Goal: Task Accomplishment & Management: Complete application form

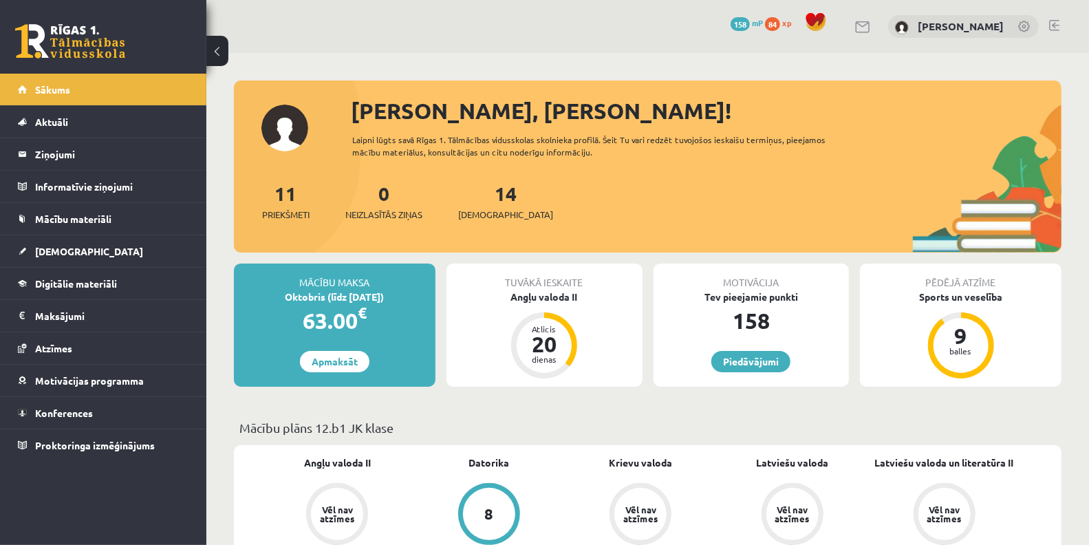
click at [484, 204] on div "14 Ieskaites" at bounding box center [505, 200] width 95 height 43
click at [485, 214] on span "[DEMOGRAPHIC_DATA]" at bounding box center [505, 215] width 95 height 14
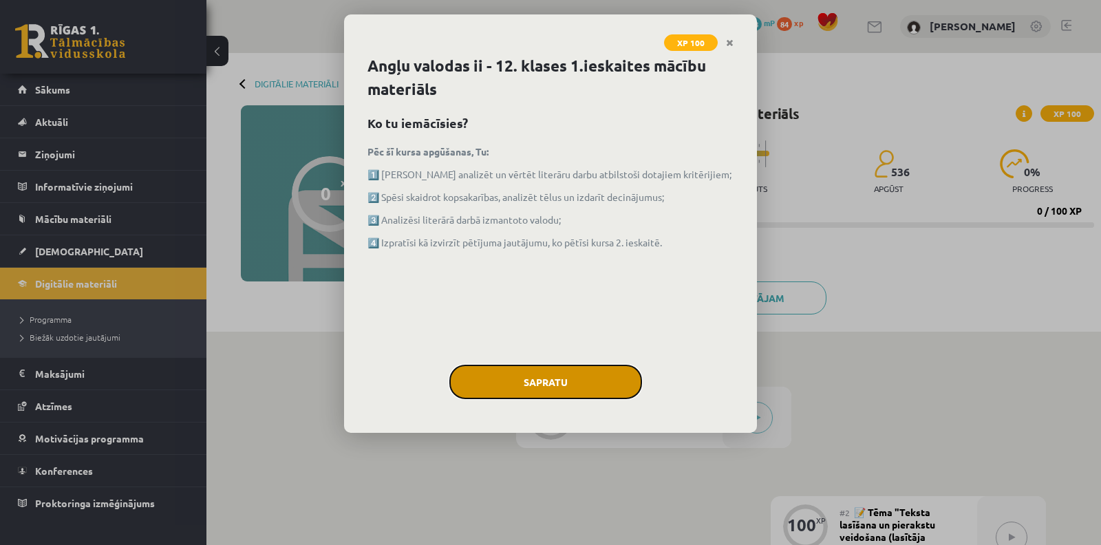
click at [595, 383] on button "Sapratu" at bounding box center [545, 382] width 193 height 34
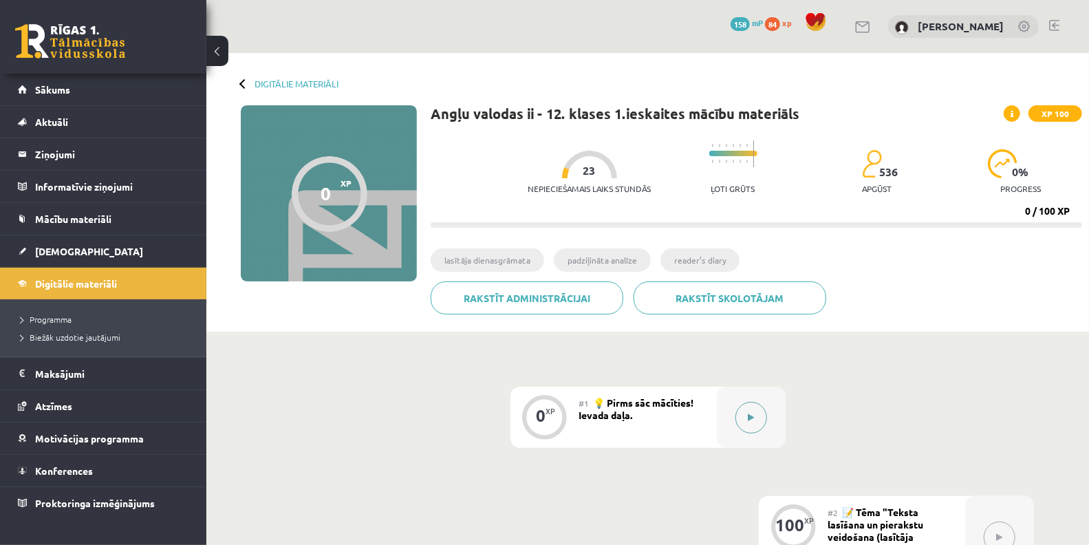
click at [747, 408] on button at bounding box center [751, 418] width 32 height 32
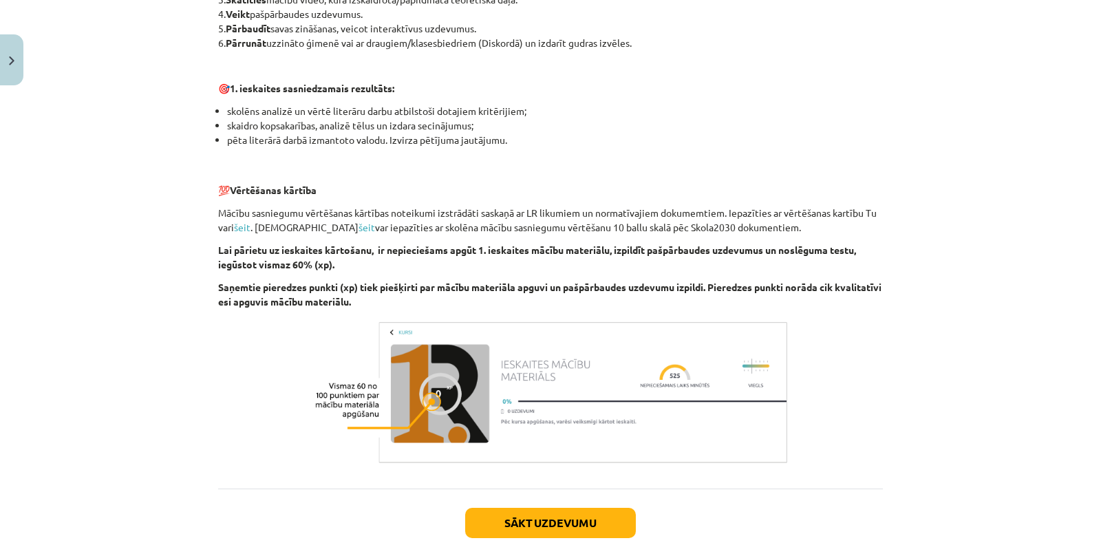
scroll to position [903, 0]
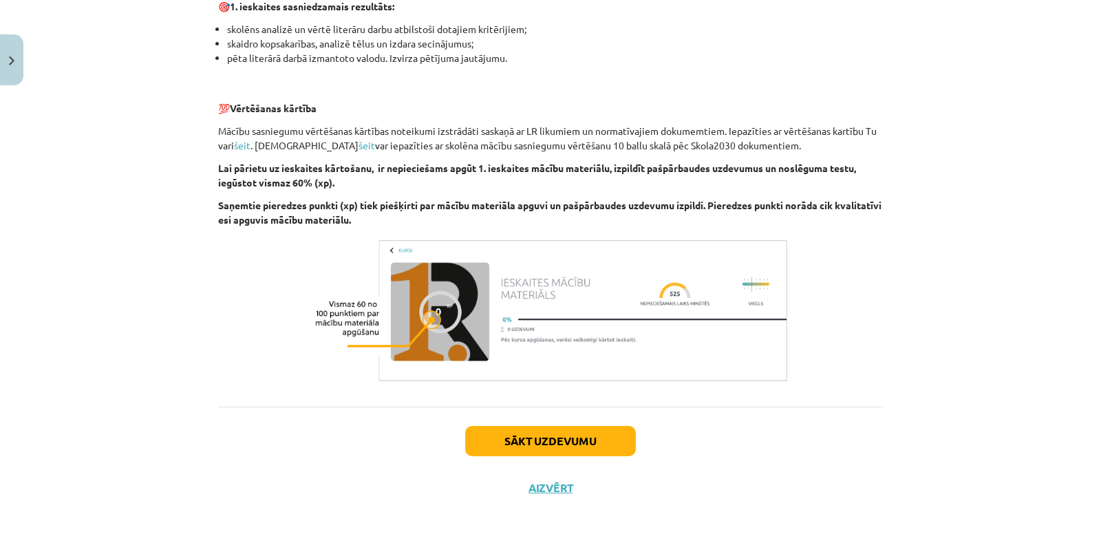
click at [630, 418] on div "Sākt uzdevumu Aizvērt" at bounding box center [550, 455] width 665 height 96
click at [617, 426] on button "Sākt uzdevumu" at bounding box center [550, 441] width 171 height 30
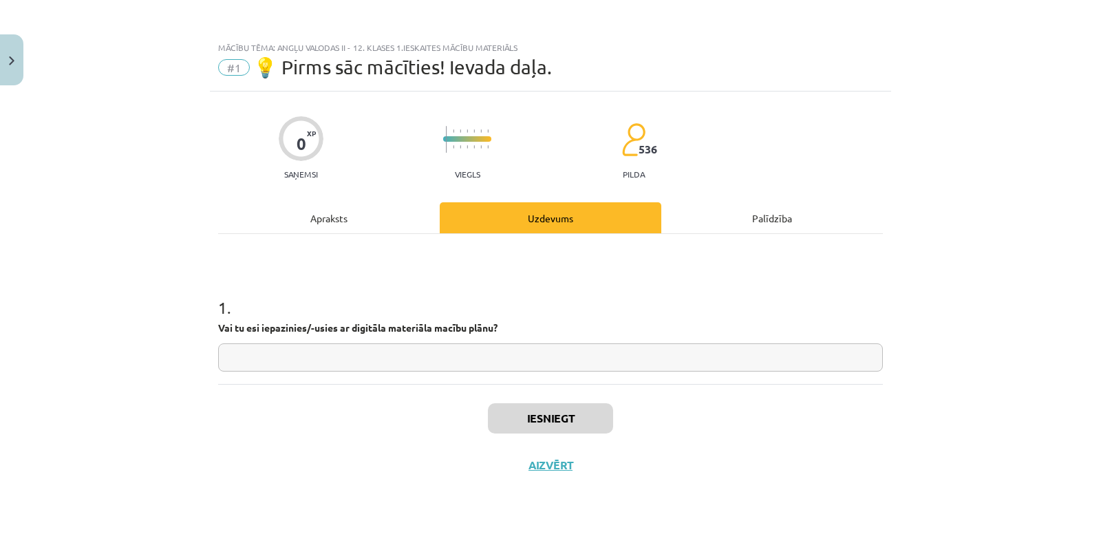
scroll to position [0, 0]
click at [576, 367] on input "text" at bounding box center [550, 357] width 665 height 28
type input "**"
click at [603, 404] on button "Iesniegt" at bounding box center [550, 418] width 125 height 30
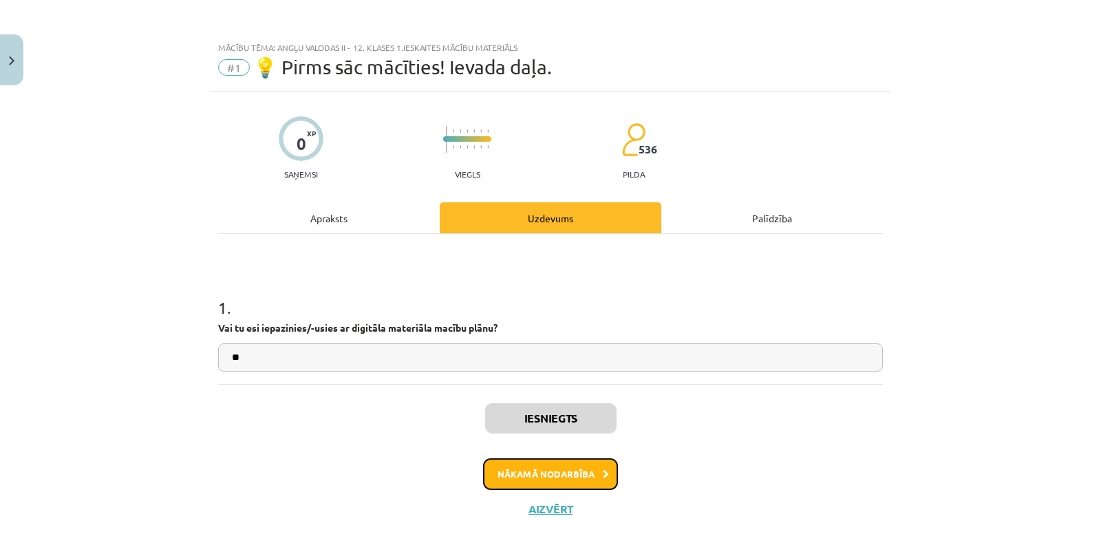
click at [575, 479] on button "Nākamā nodarbība" at bounding box center [550, 474] width 135 height 32
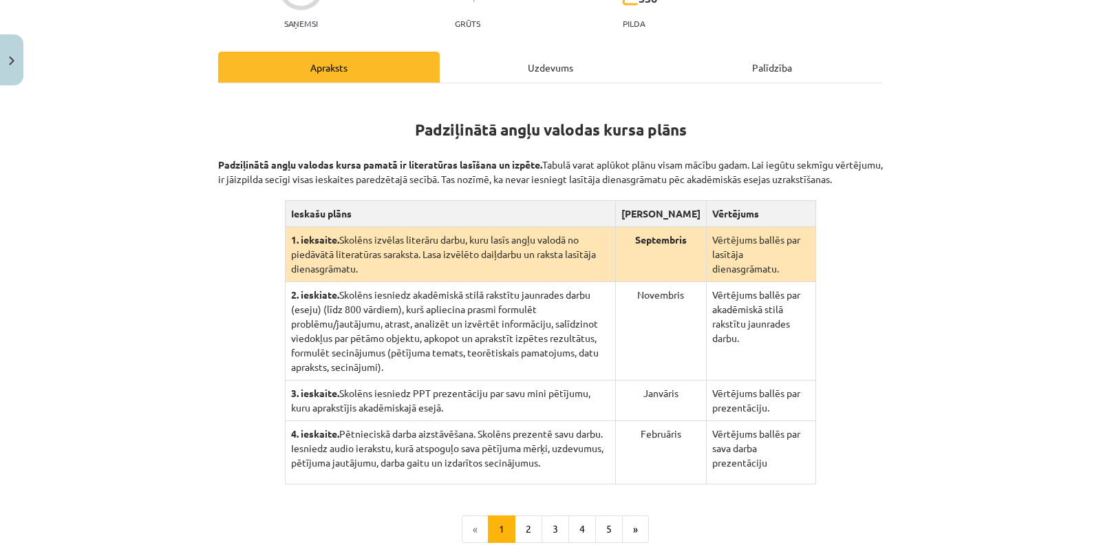
scroll to position [310, 0]
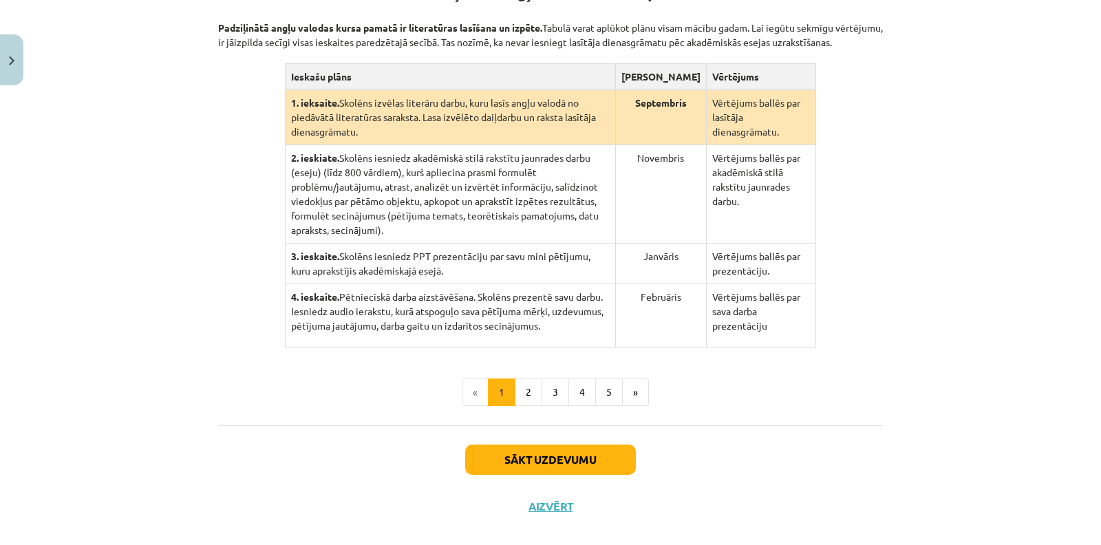
drag, startPoint x: 643, startPoint y: 147, endPoint x: 655, endPoint y: 189, distance: 43.6
click at [644, 148] on td "Novembris" at bounding box center [660, 194] width 91 height 98
click at [675, 256] on td "Janvāris" at bounding box center [660, 264] width 91 height 41
click at [658, 307] on td "Februāris" at bounding box center [660, 315] width 91 height 63
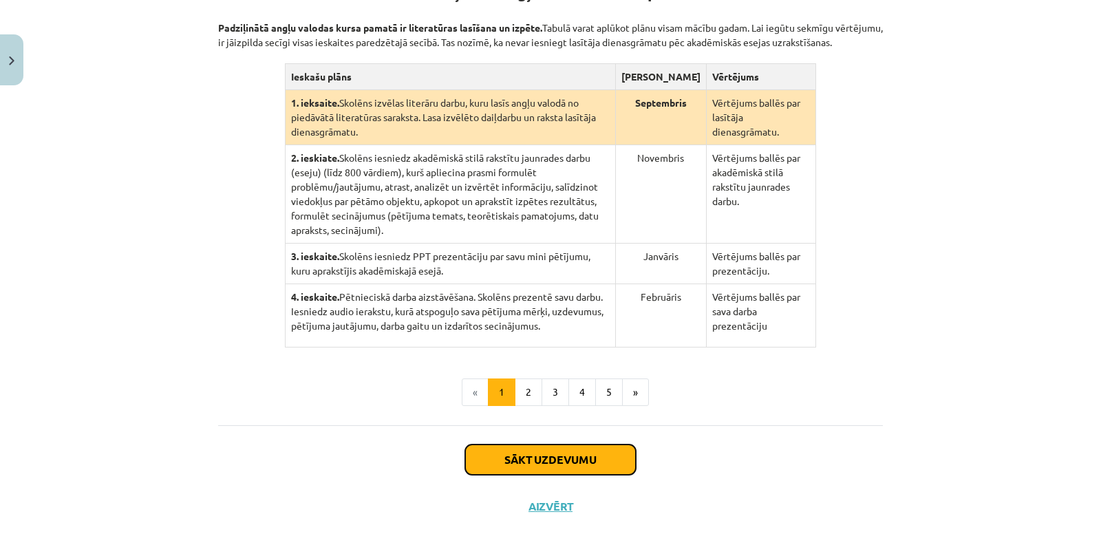
click at [576, 444] on button "Sākt uzdevumu" at bounding box center [550, 459] width 171 height 30
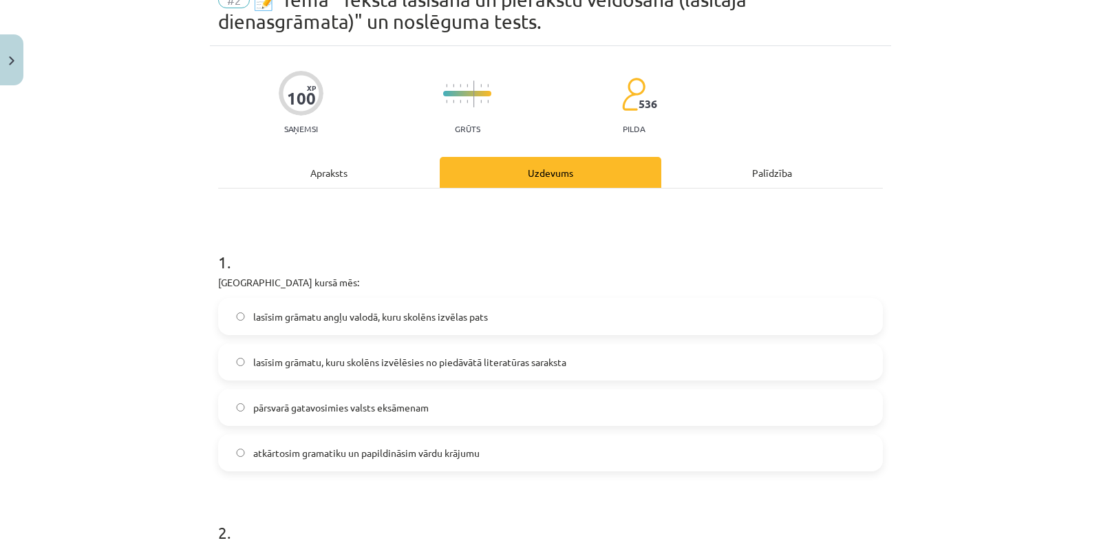
scroll to position [34, 0]
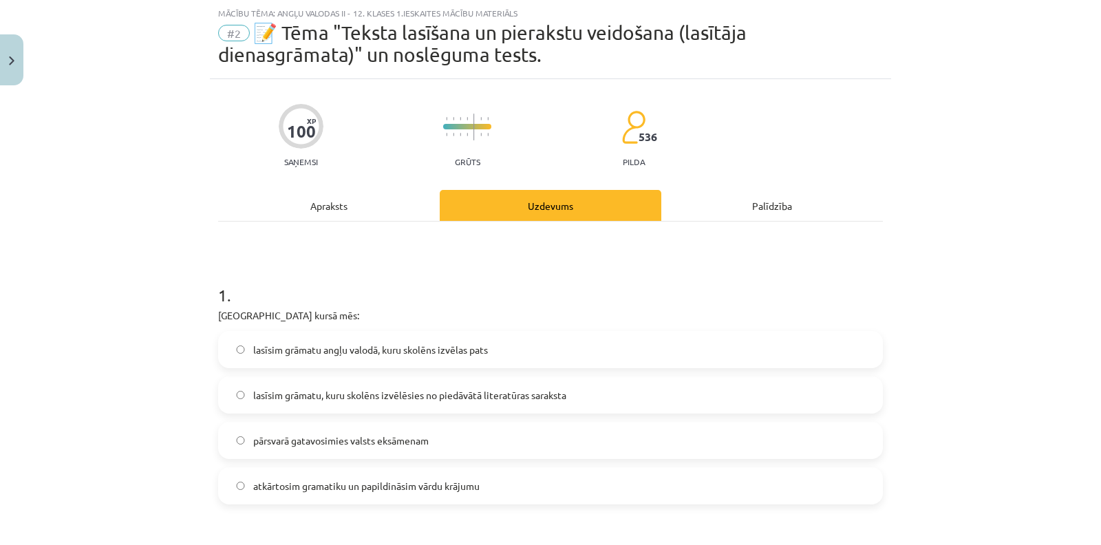
click at [542, 389] on span "lasīsim grāmatu, kuru skolēns izvēlēsies no piedāvātā literatūras saraksta" at bounding box center [409, 395] width 313 height 14
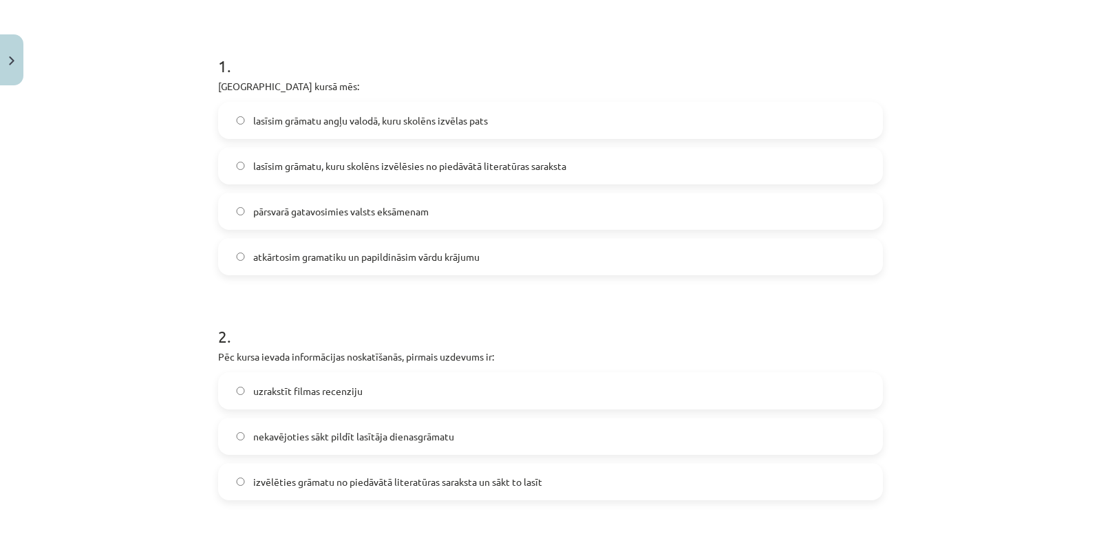
scroll to position [340, 0]
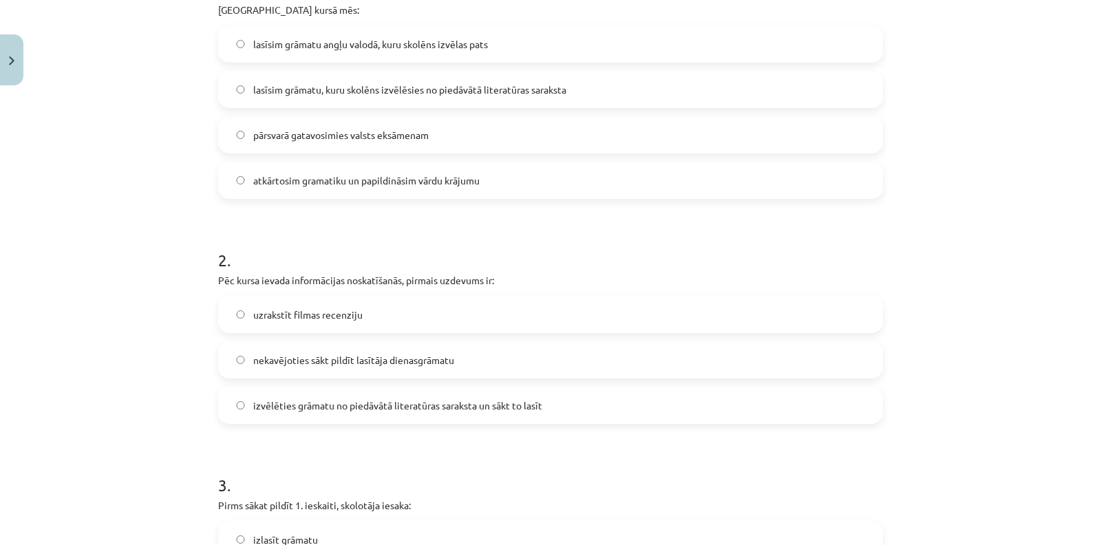
click at [462, 400] on span "izvēlēties grāmatu no piedāvātā literatūras saraksta un sākt to lasīt" at bounding box center [397, 405] width 289 height 14
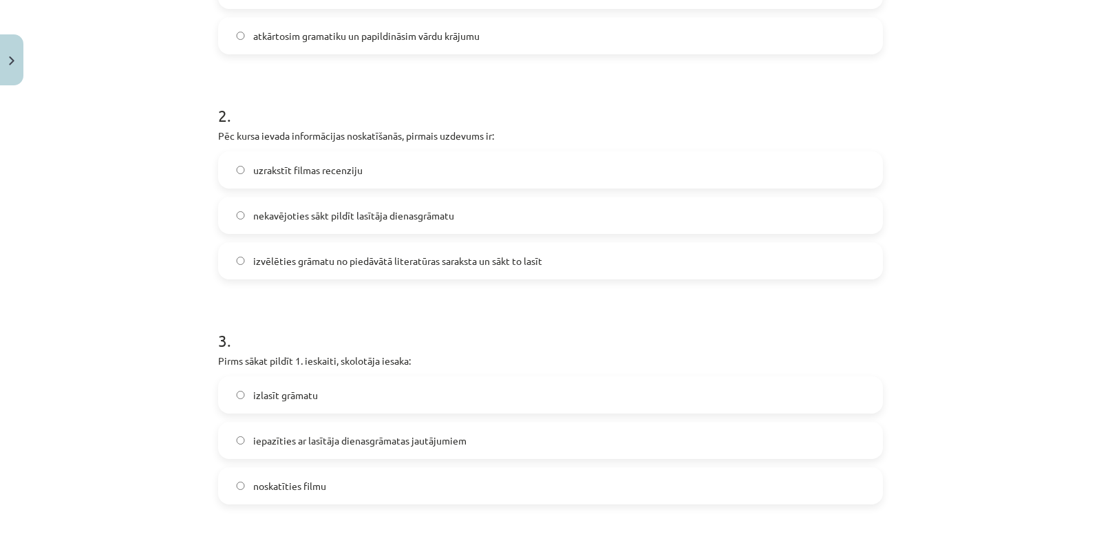
scroll to position [569, 0]
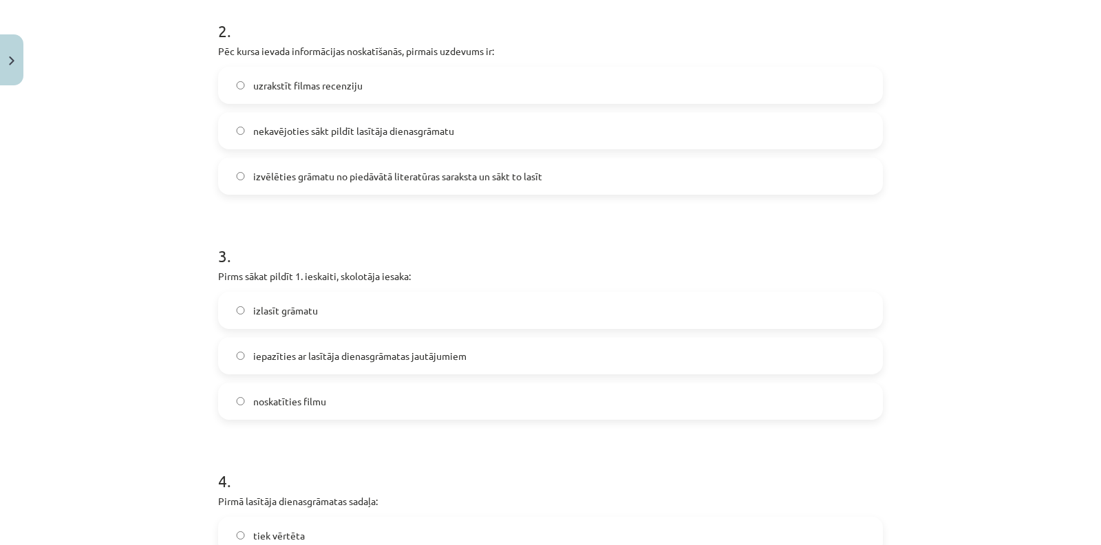
click at [490, 348] on label "iepazīties ar lasītāja dienasgrāmatas jautājumiem" at bounding box center [550, 355] width 662 height 34
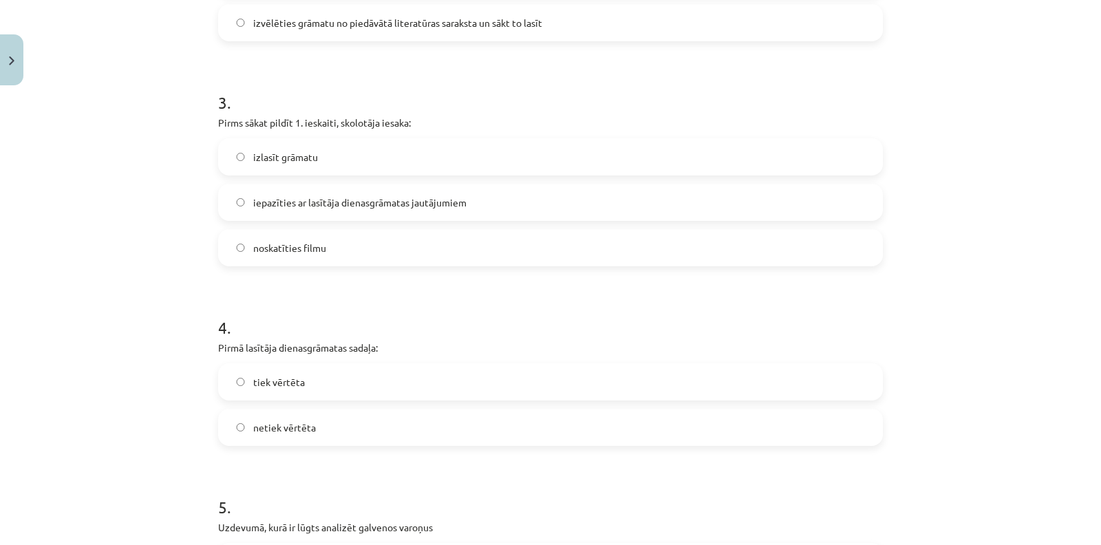
click at [470, 368] on label "tiek vērtēta" at bounding box center [550, 382] width 662 height 34
click at [464, 444] on label "netiek vērtēta" at bounding box center [550, 427] width 662 height 34
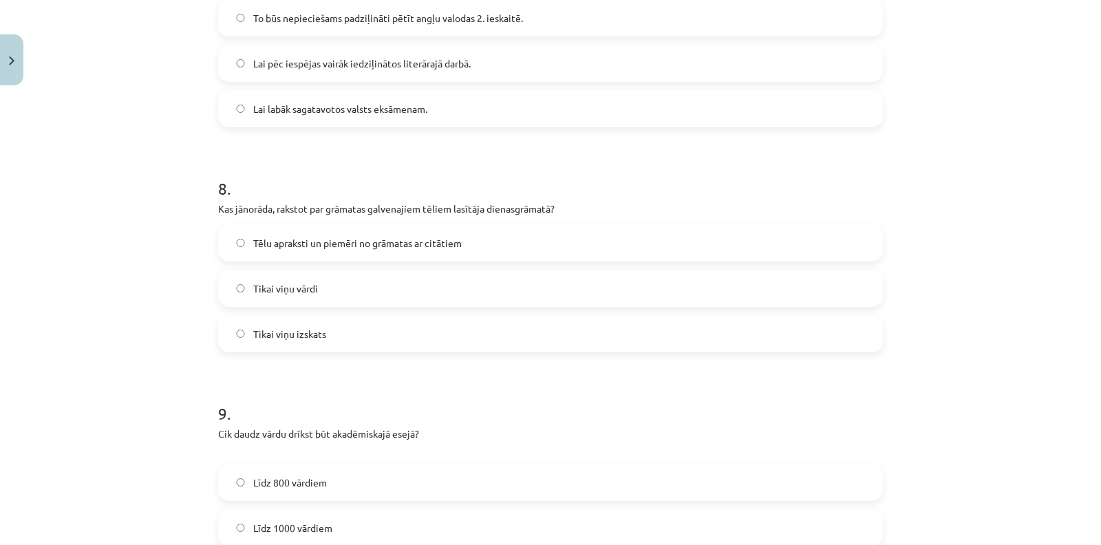
scroll to position [2145, 0]
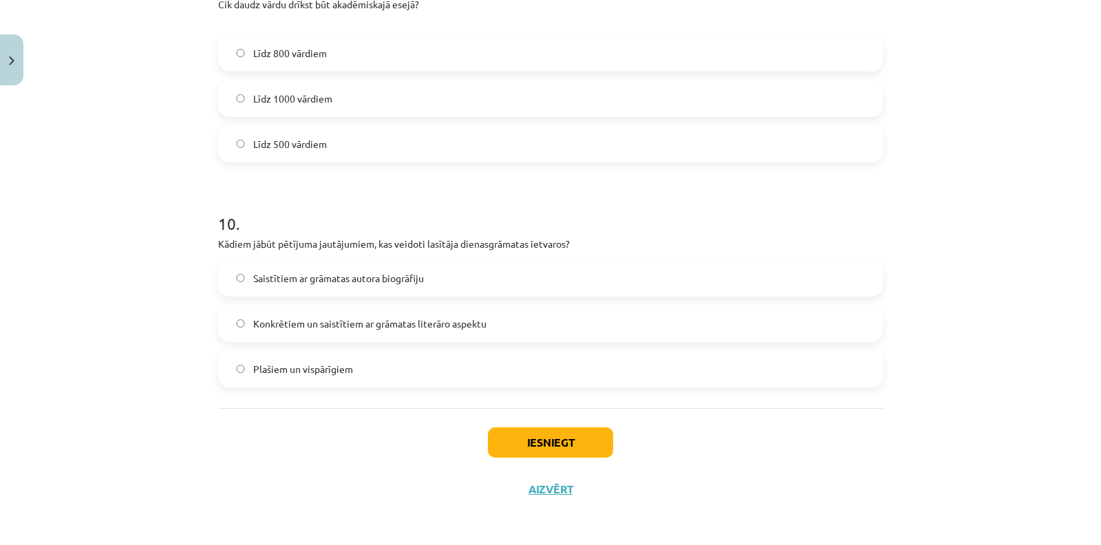
click at [462, 320] on span "Konkrētiem un saistītiem ar grāmatas literāro aspektu" at bounding box center [369, 323] width 233 height 14
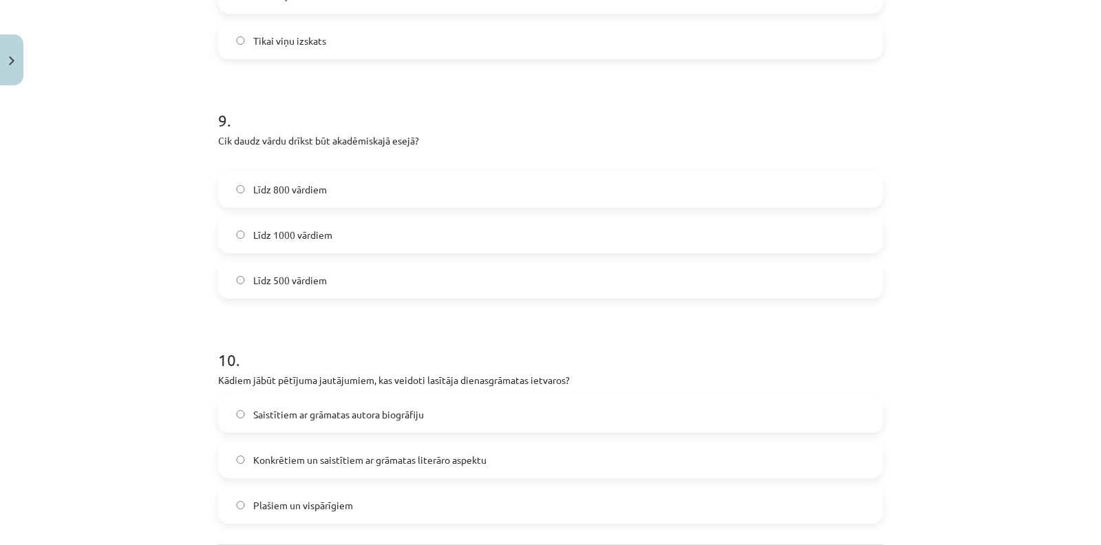
scroll to position [1916, 0]
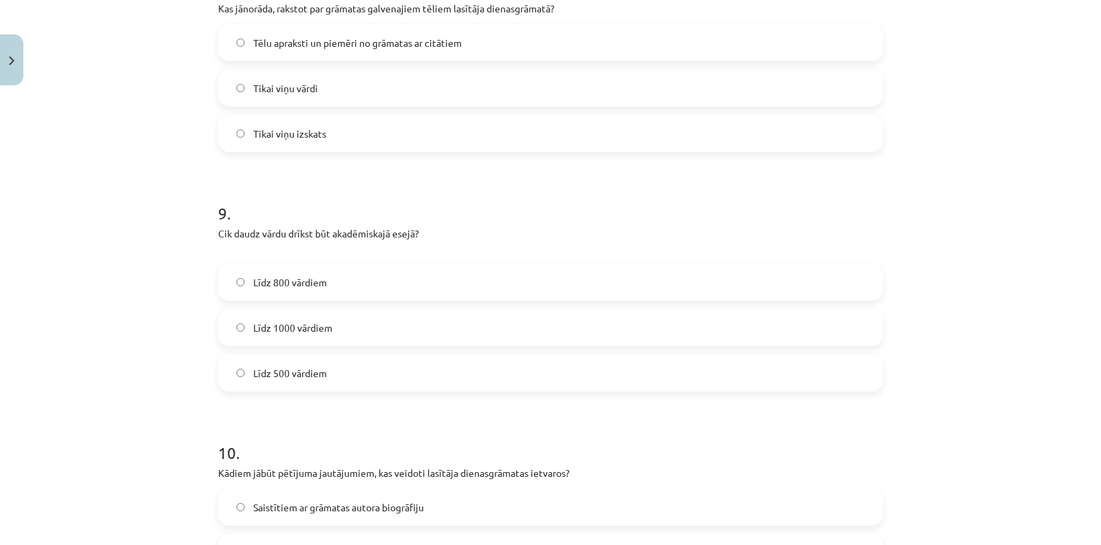
click at [455, 283] on label "Līdz 800 vārdiem" at bounding box center [550, 282] width 662 height 34
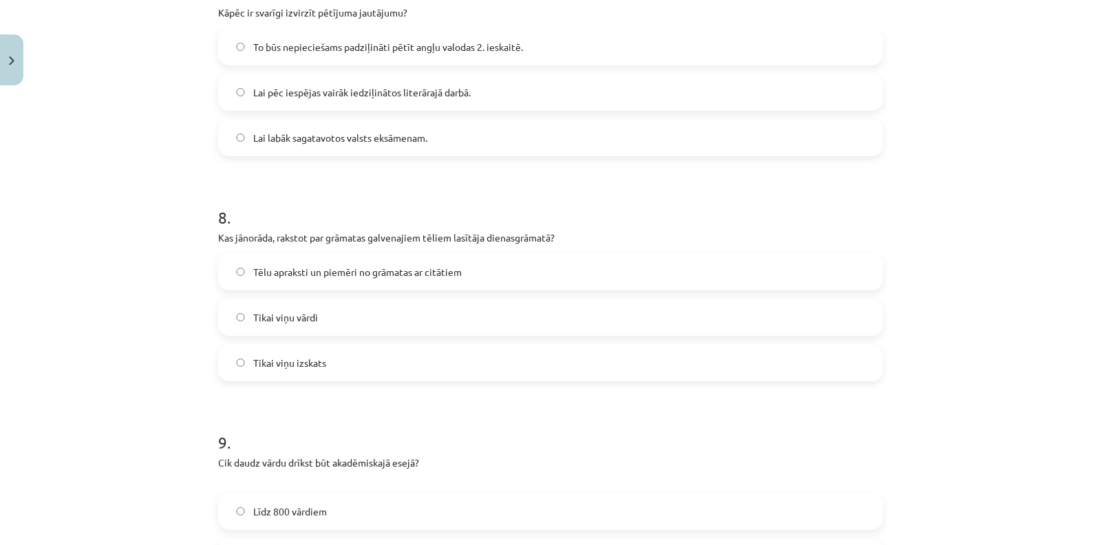
click at [449, 277] on span "Tēlu apraksti un piemēri no grāmatas ar citātiem" at bounding box center [357, 272] width 208 height 14
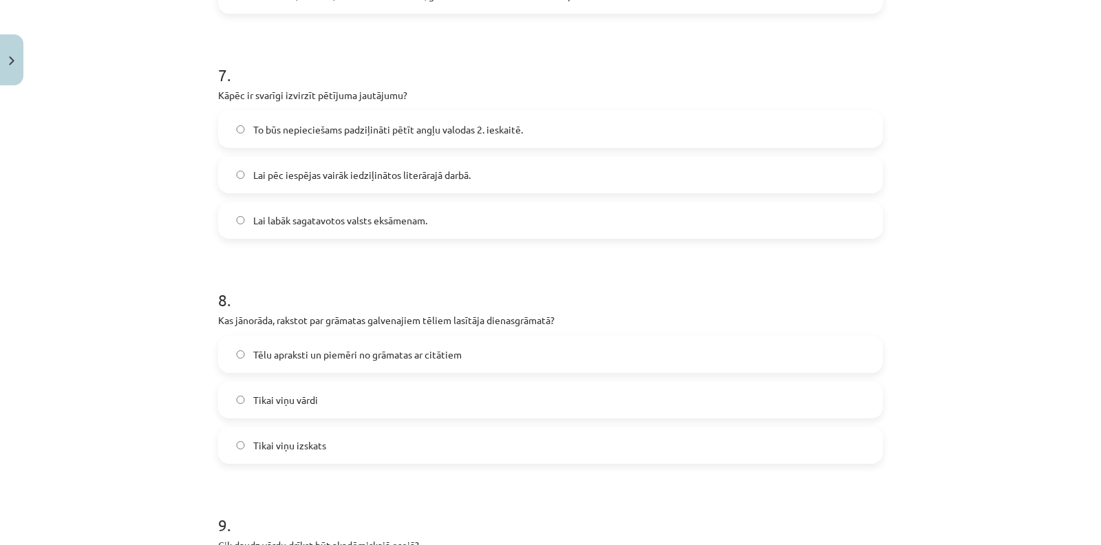
scroll to position [1457, 0]
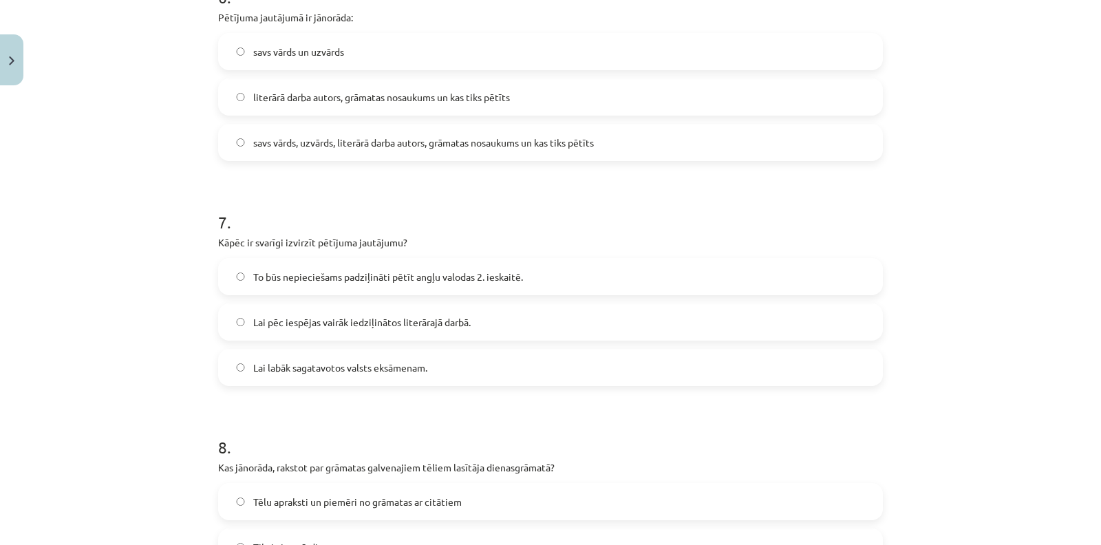
click at [468, 277] on span "To būs nepieciešams padziļināti pētīt angļu valodas 2. ieskaitē." at bounding box center [388, 277] width 270 height 14
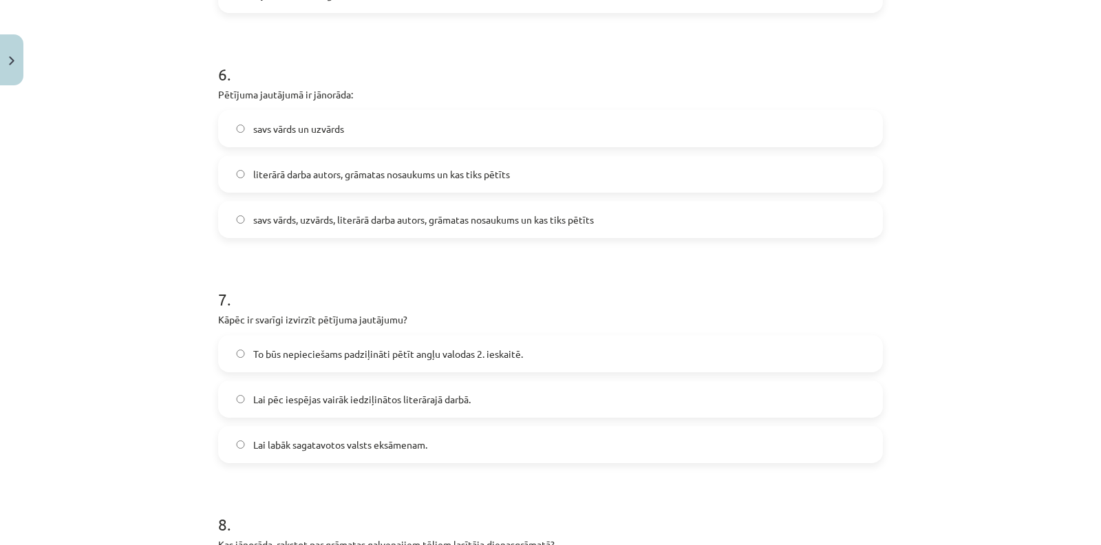
scroll to position [1304, 0]
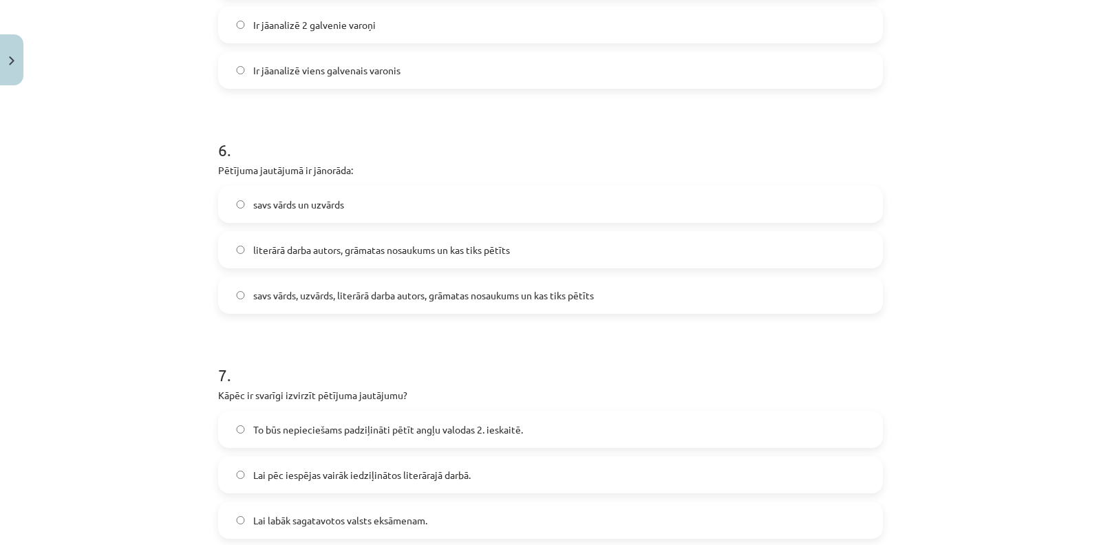
click at [579, 299] on span "savs vārds, uzvārds, literārā darba autors, grāmatas nosaukums un kas tiks pētī…" at bounding box center [423, 295] width 341 height 14
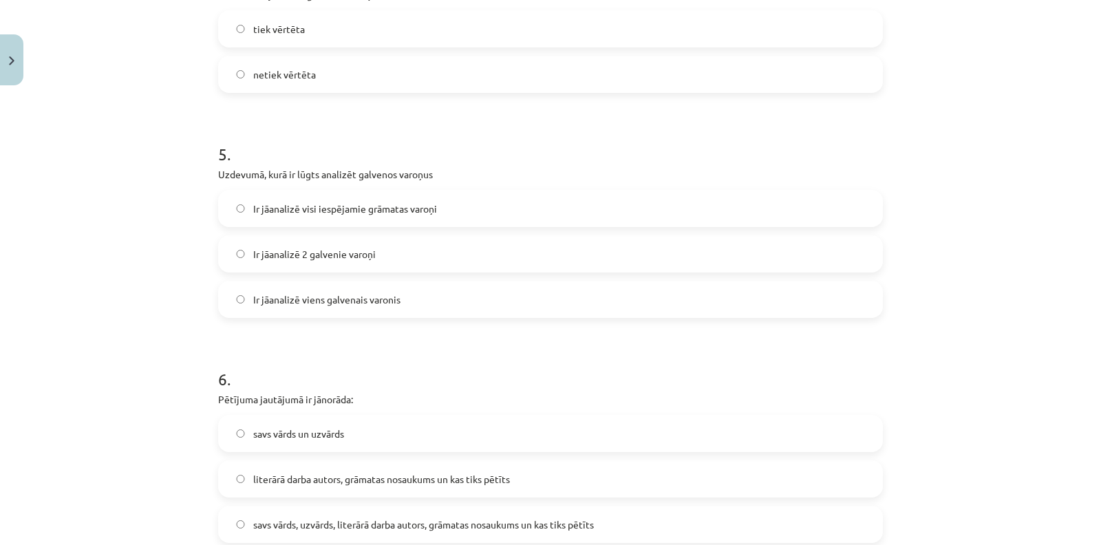
click at [322, 261] on label "Ir jāanalizē 2 galvenie varoņi" at bounding box center [550, 254] width 662 height 34
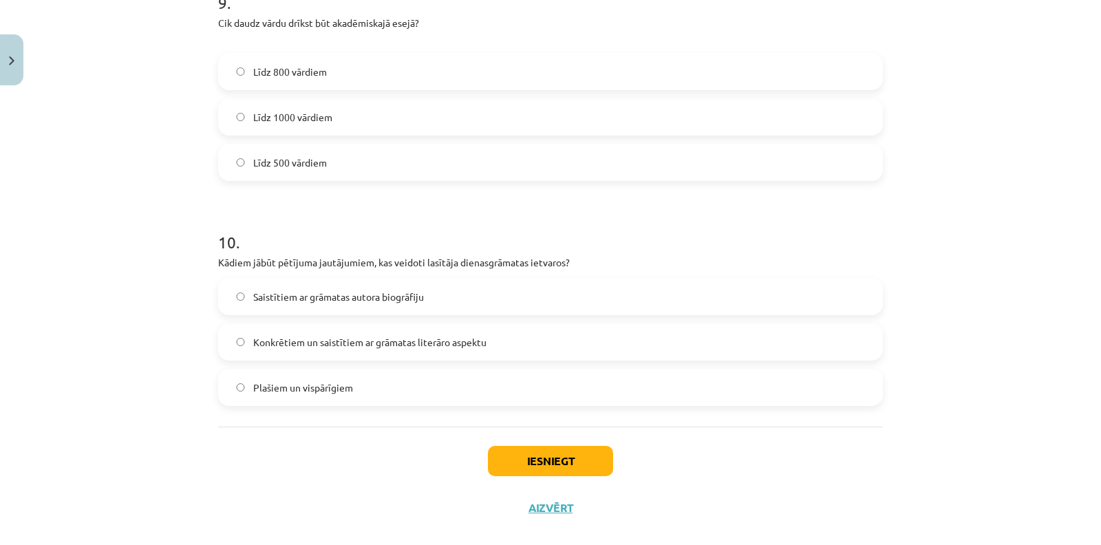
scroll to position [2145, 0]
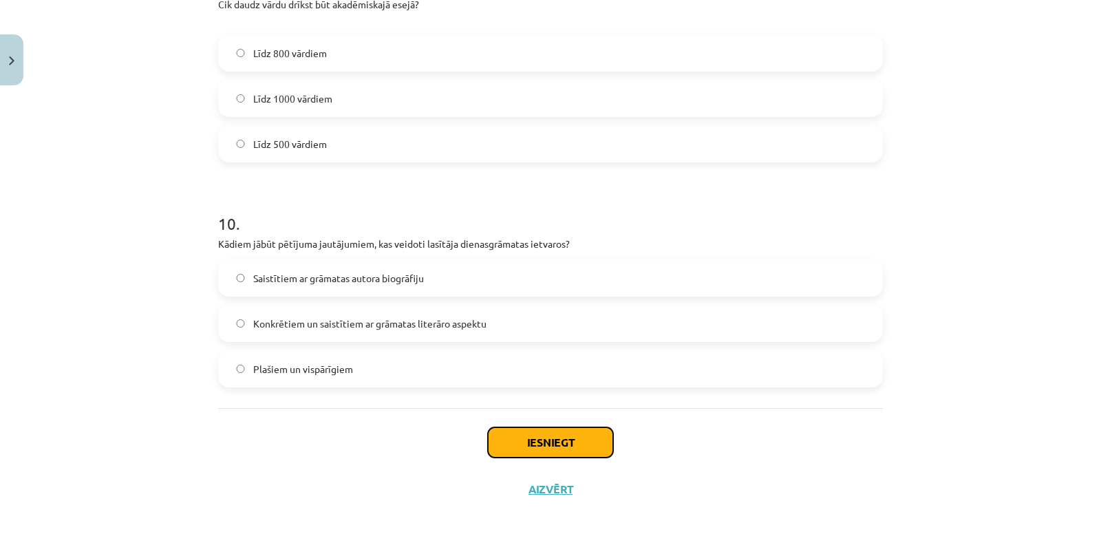
click at [557, 449] on button "Iesniegt" at bounding box center [550, 442] width 125 height 30
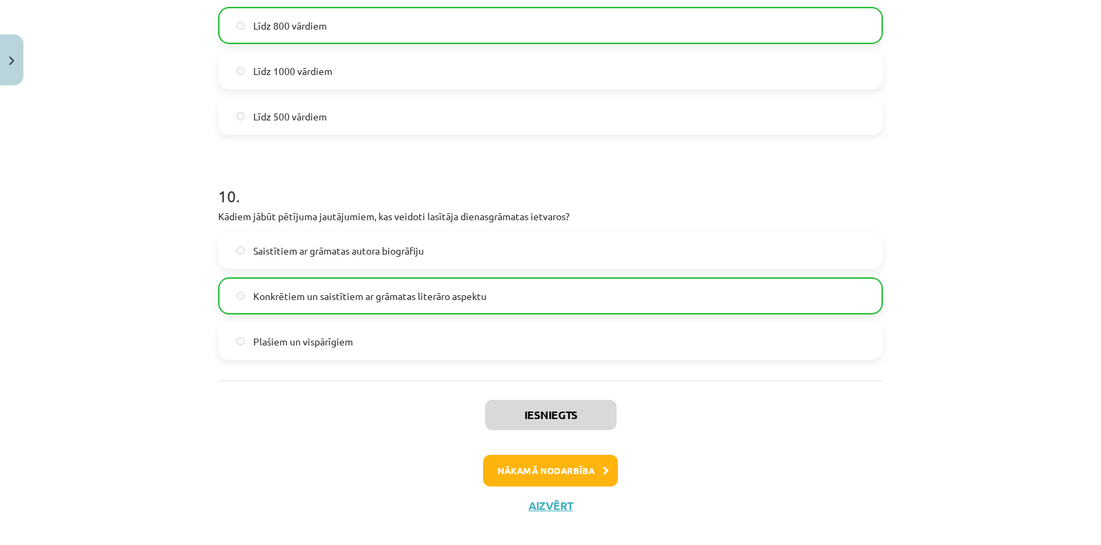
scroll to position [2188, 0]
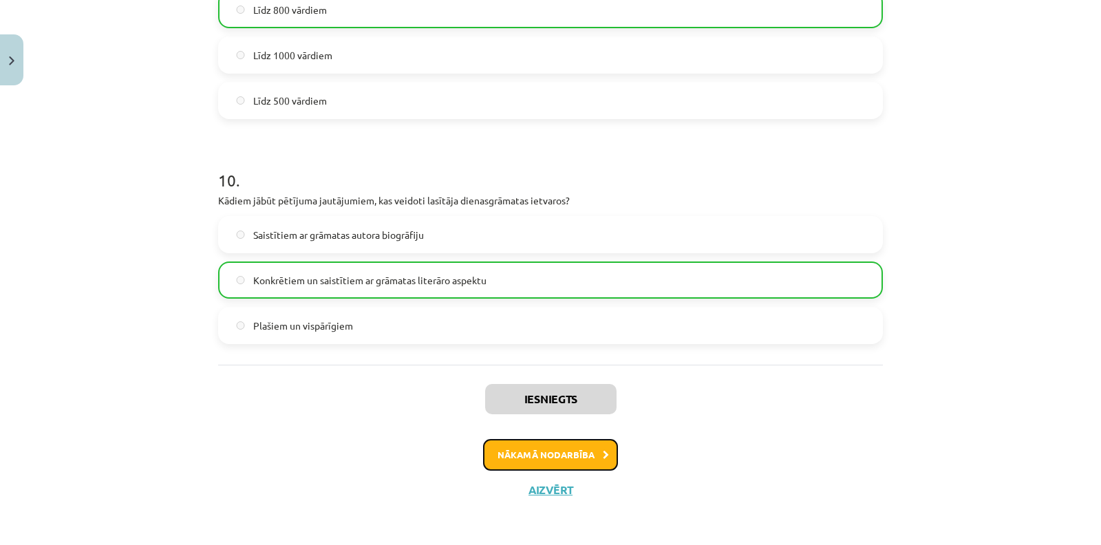
click at [563, 449] on button "Nākamā nodarbība" at bounding box center [550, 455] width 135 height 32
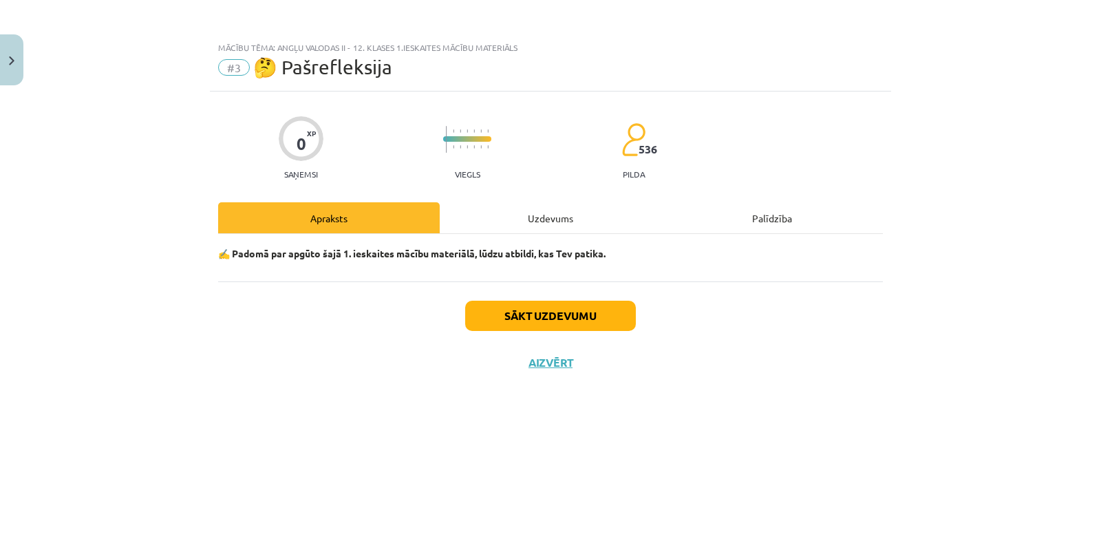
scroll to position [0, 0]
click at [589, 317] on button "Sākt uzdevumu" at bounding box center [550, 316] width 171 height 30
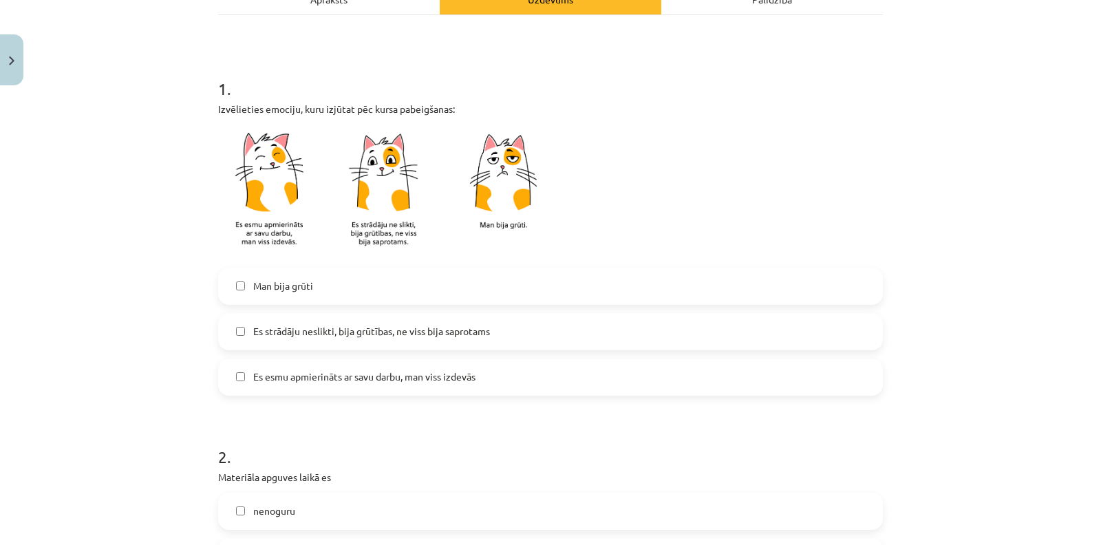
scroll to position [229, 0]
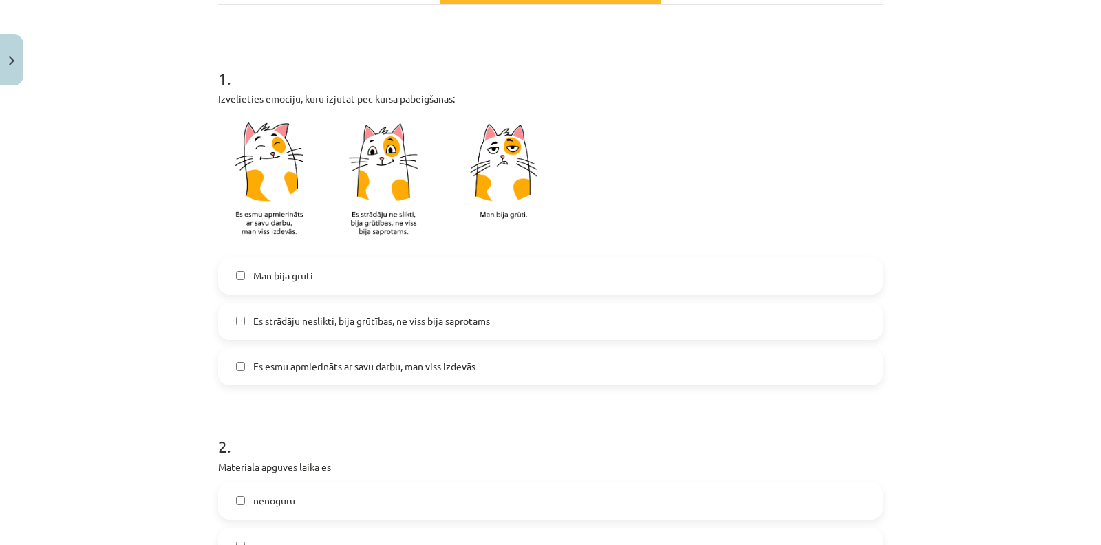
click at [550, 360] on label "Es esmu apmierināts ar savu darbu, man viss izdevās" at bounding box center [550, 366] width 662 height 34
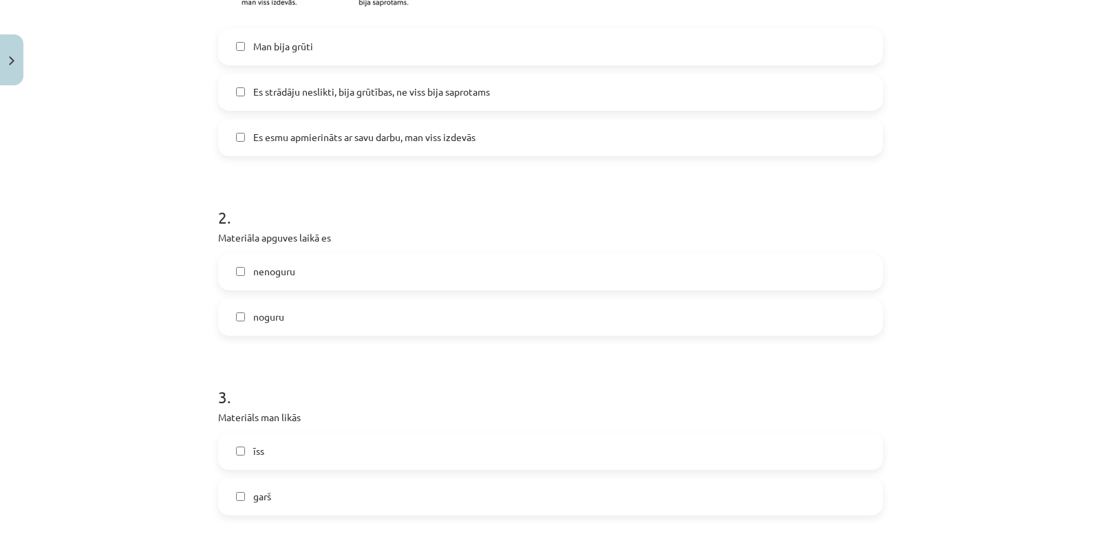
click at [493, 308] on label "noguru" at bounding box center [550, 317] width 662 height 34
click at [485, 266] on label "nenoguru" at bounding box center [550, 272] width 662 height 34
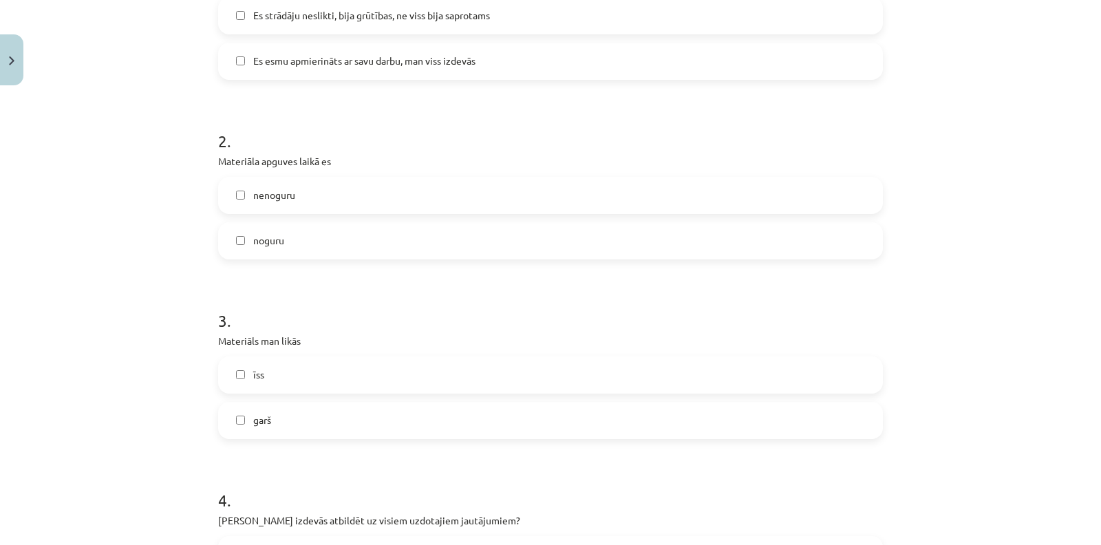
click at [460, 248] on label "noguru" at bounding box center [550, 241] width 662 height 34
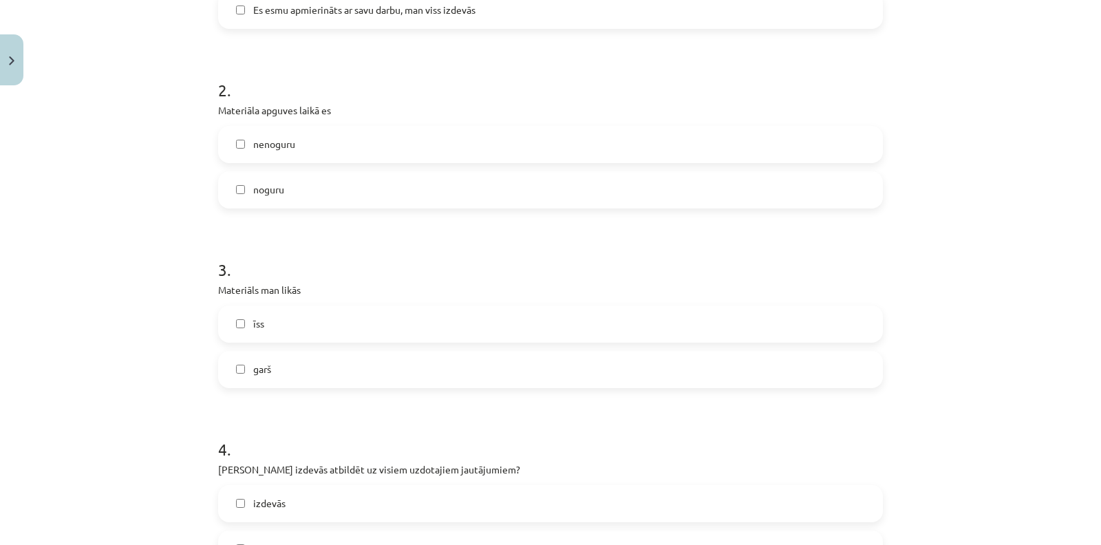
scroll to position [611, 0]
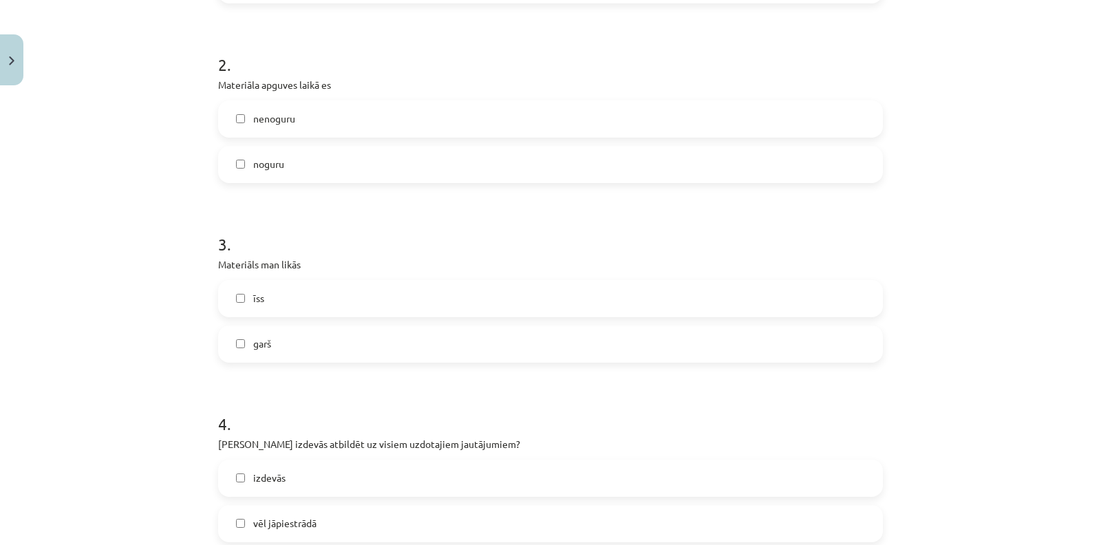
click at [458, 330] on label "garš" at bounding box center [550, 344] width 662 height 34
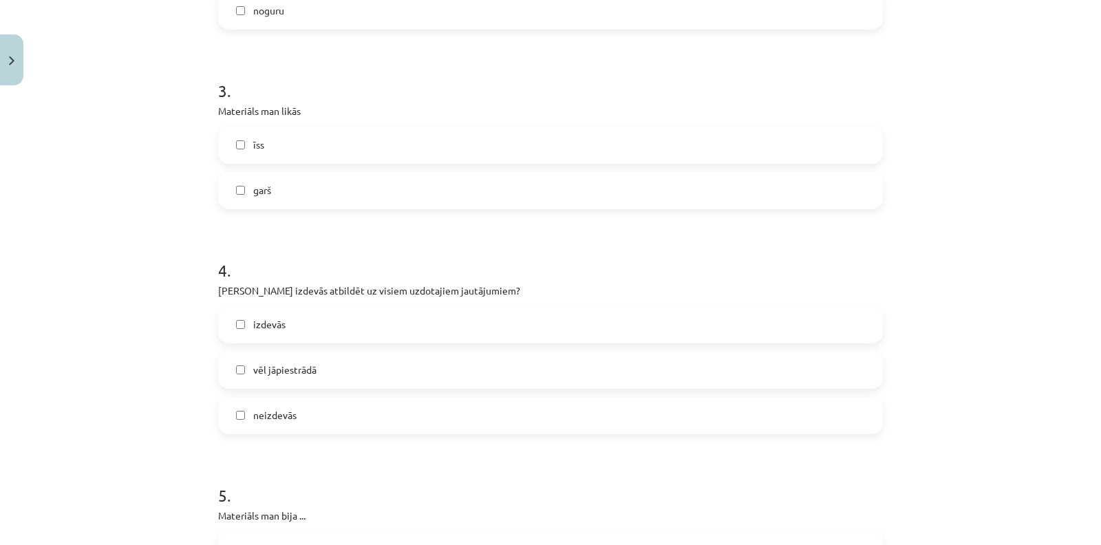
click at [438, 181] on label "garš" at bounding box center [550, 190] width 662 height 34
click at [446, 153] on label "īss" at bounding box center [550, 145] width 662 height 34
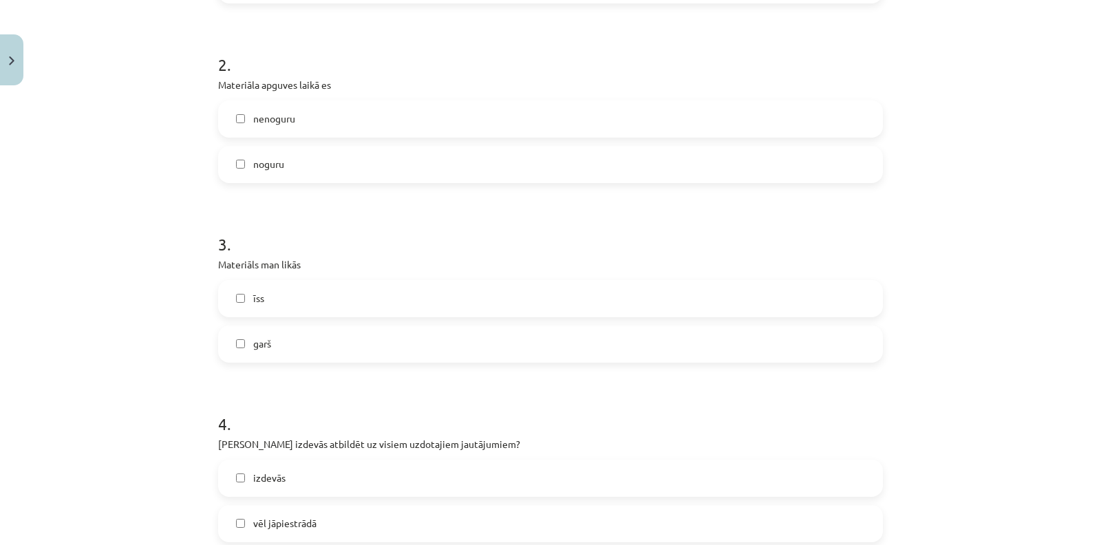
click at [378, 147] on label "noguru" at bounding box center [550, 164] width 662 height 34
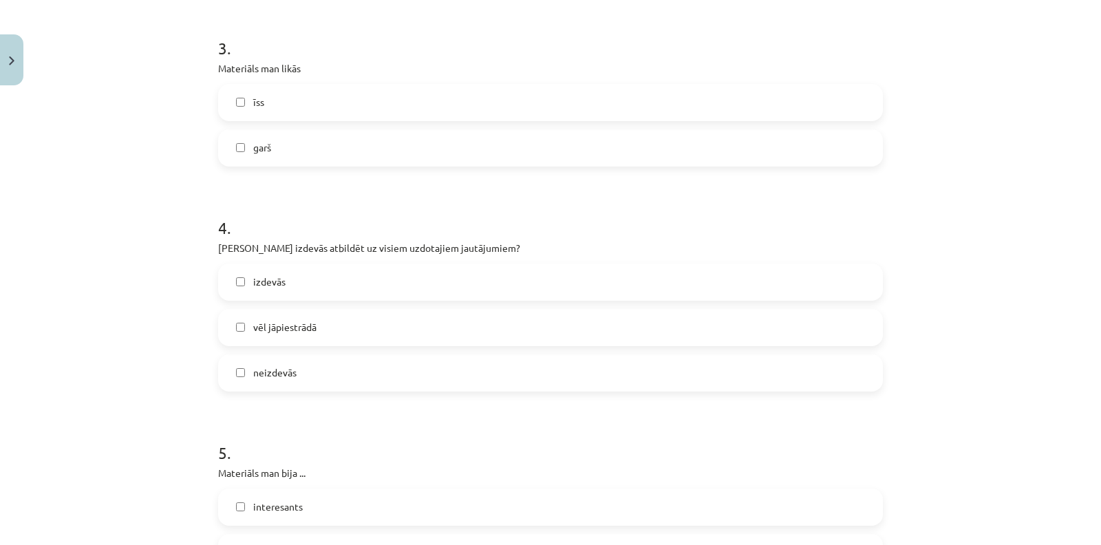
scroll to position [841, 0]
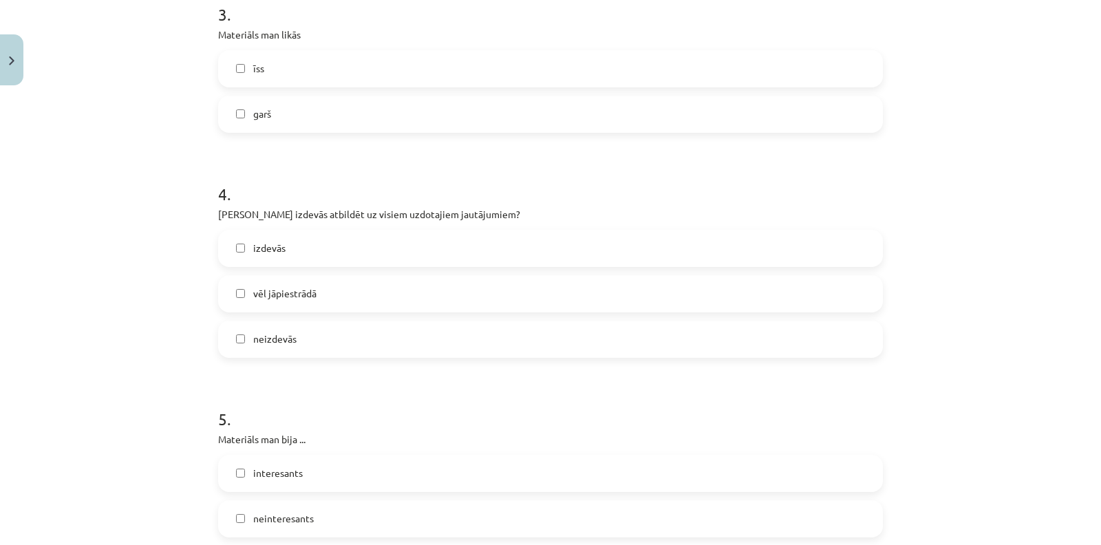
click at [431, 259] on label "izdevās" at bounding box center [550, 248] width 662 height 34
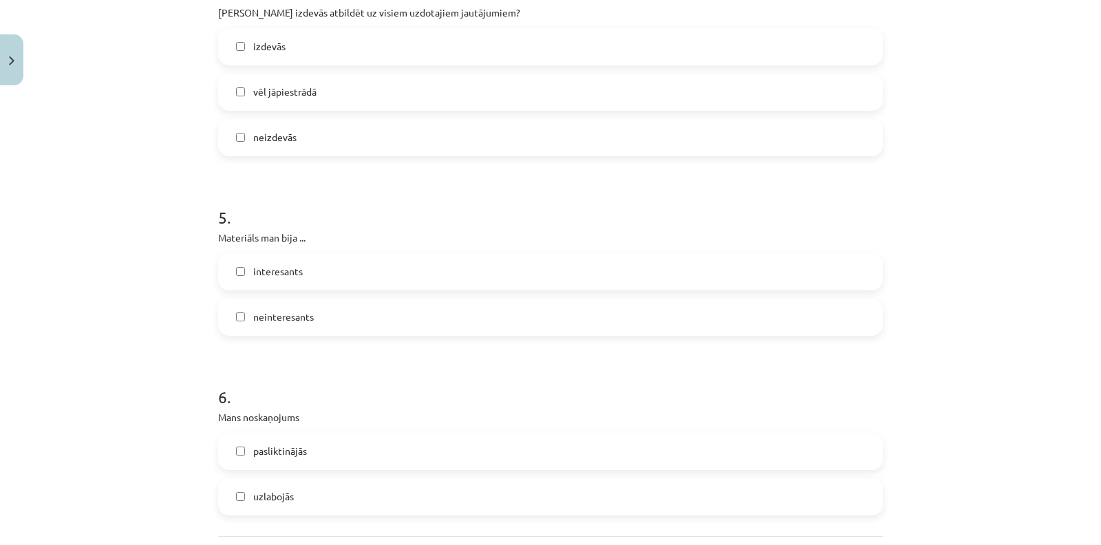
scroll to position [1070, 0]
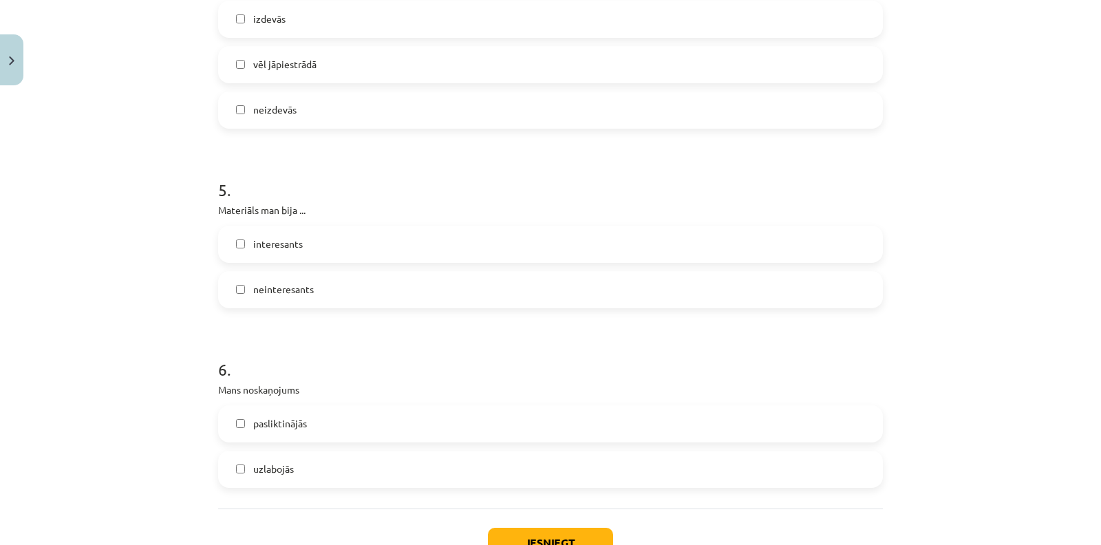
click at [413, 244] on label "interesants" at bounding box center [550, 244] width 662 height 34
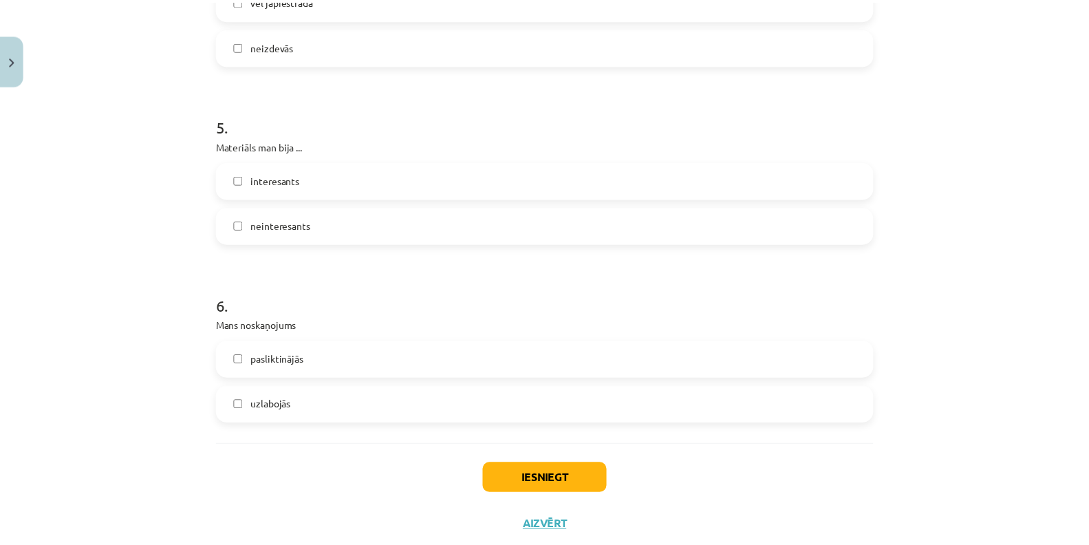
scroll to position [1170, 0]
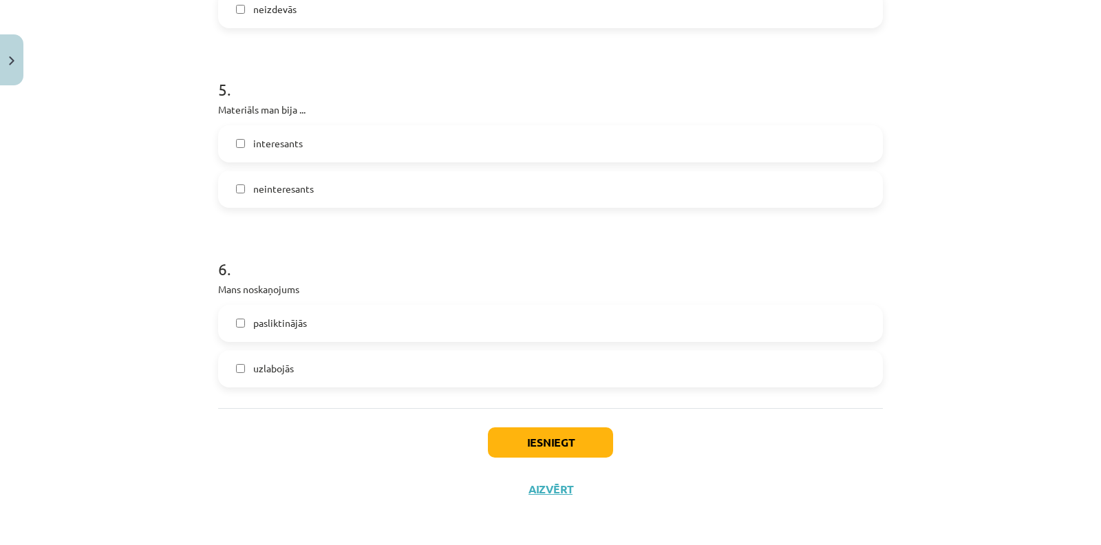
click at [449, 378] on label "uzlabojās" at bounding box center [550, 369] width 662 height 34
click at [553, 445] on button "Iesniegt" at bounding box center [550, 442] width 125 height 30
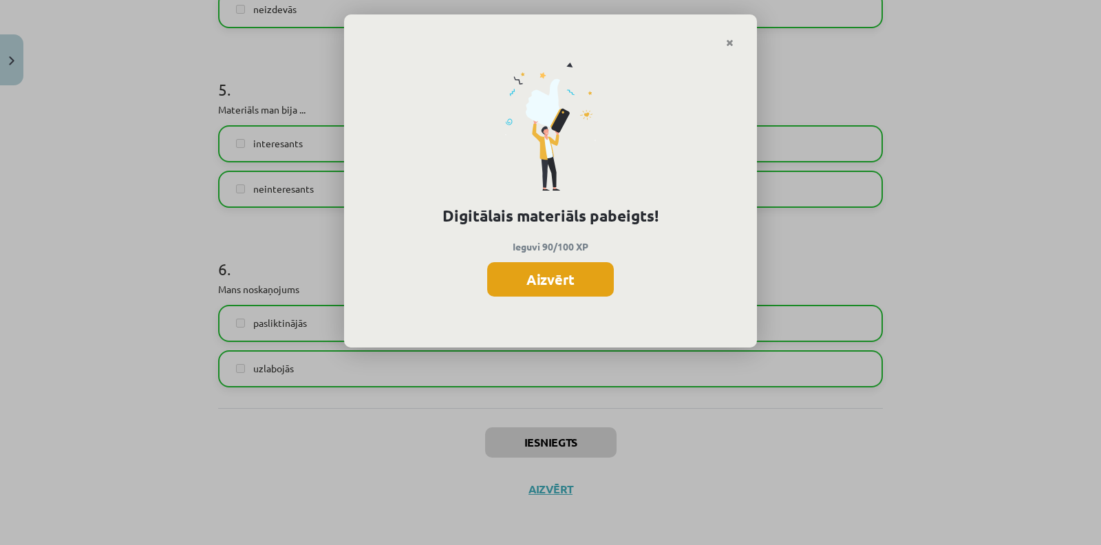
click at [546, 285] on button "Aizvērt" at bounding box center [550, 279] width 127 height 34
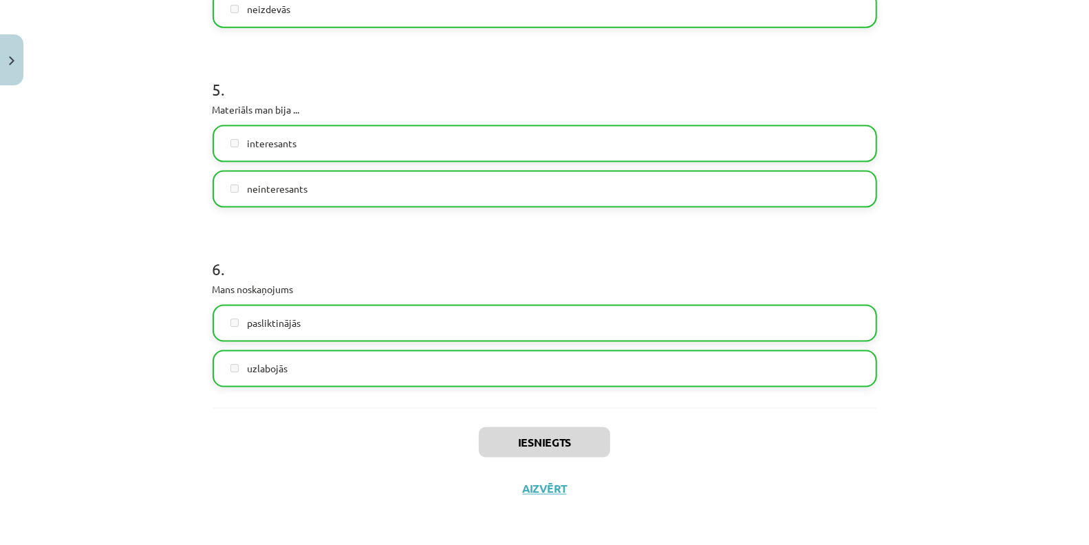
scroll to position [383, 0]
click at [535, 482] on button "Aizvērt" at bounding box center [545, 489] width 52 height 14
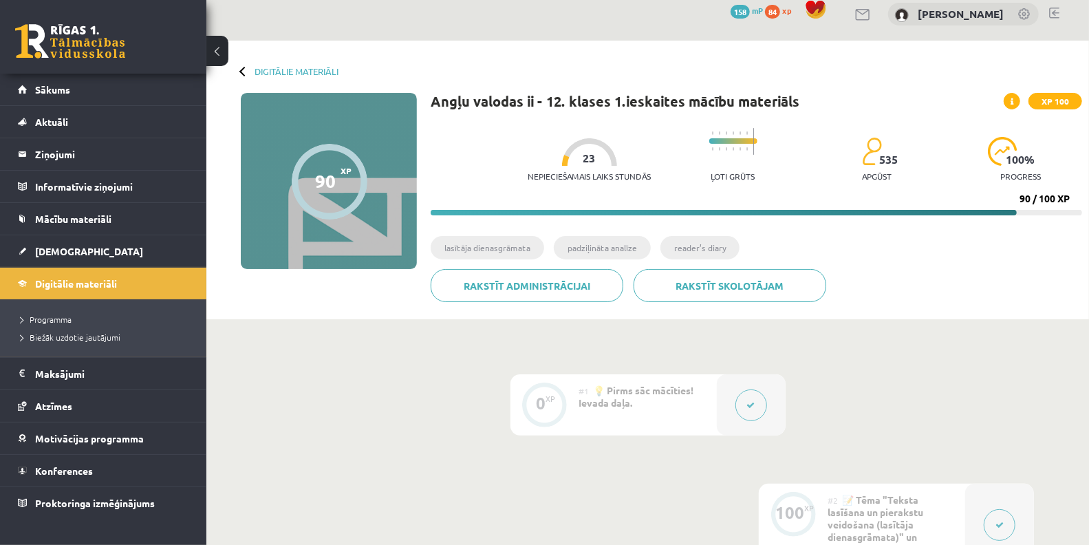
scroll to position [1, 0]
